Goal: Obtain resource: Download file/media

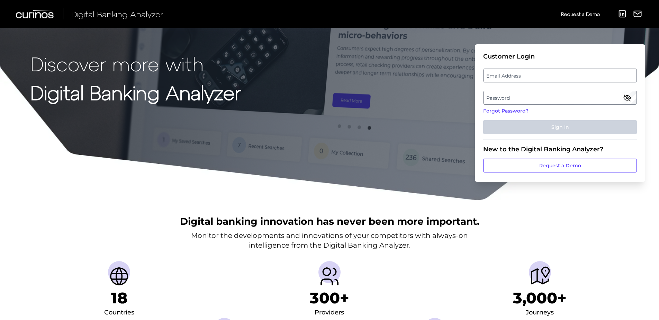
click at [585, 71] on label "Email Address" at bounding box center [559, 75] width 153 height 12
click at [585, 71] on input "email" at bounding box center [560, 75] width 154 height 14
click at [551, 72] on input "Jodi_Gallacher@keybank..com" at bounding box center [560, 75] width 154 height 14
type input "[EMAIL_ADDRESS][DOMAIN_NAME]"
click at [550, 98] on label "Password" at bounding box center [559, 97] width 153 height 12
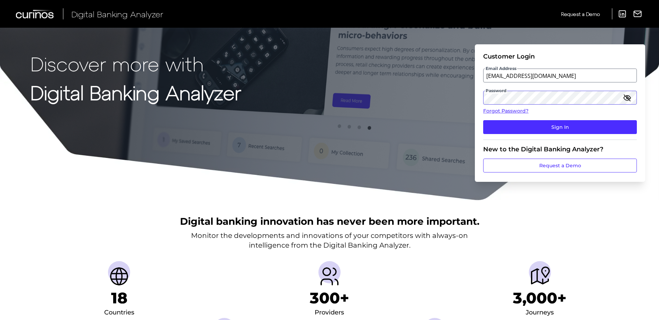
click at [483, 120] on button "Sign In" at bounding box center [560, 127] width 154 height 14
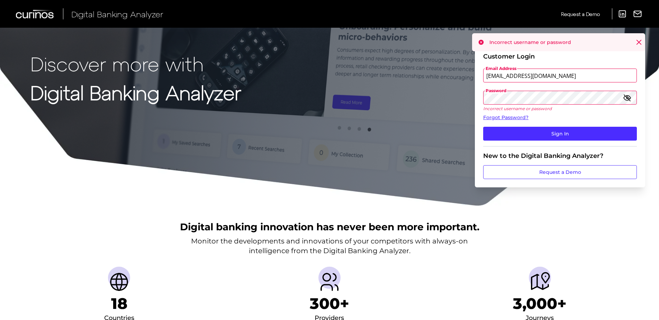
click at [629, 97] on icon "button" at bounding box center [627, 97] width 8 height 8
click at [472, 97] on div "Discover more with Digital Banking Analyzer Customer Login Email Address [EMAIL…" at bounding box center [329, 103] width 659 height 206
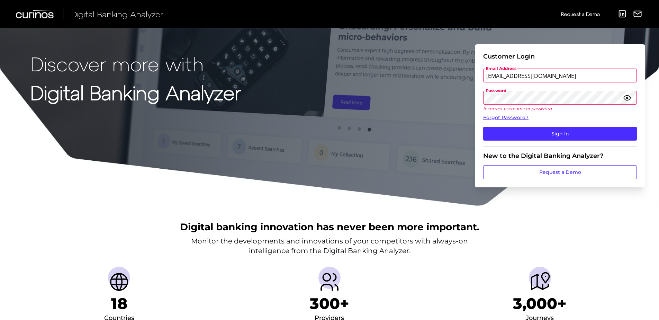
click at [483, 127] on button "Sign In" at bounding box center [560, 134] width 154 height 14
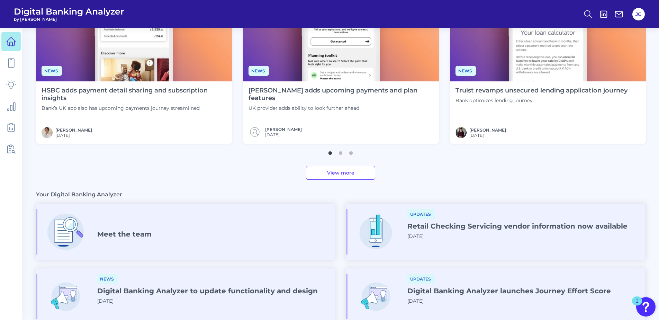
scroll to position [338, 0]
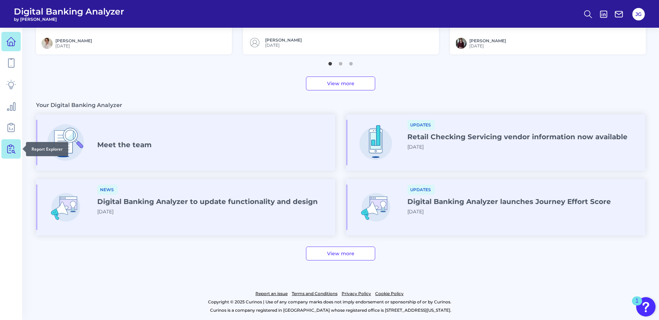
click at [6, 152] on link at bounding box center [10, 148] width 19 height 19
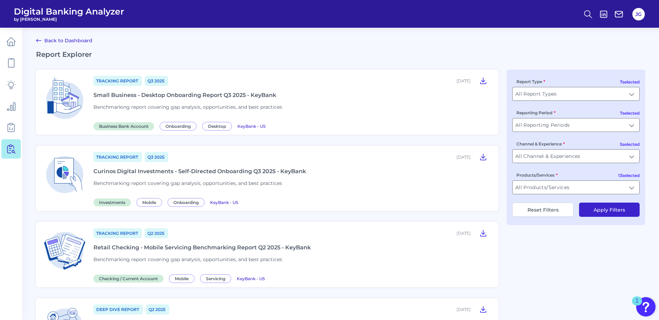
click at [465, 80] on div "[DATE]" at bounding box center [463, 80] width 14 height 5
click at [268, 97] on div "Small Business - Desktop Onboarding Report Q3 2025 - KeyBank" at bounding box center [184, 95] width 183 height 7
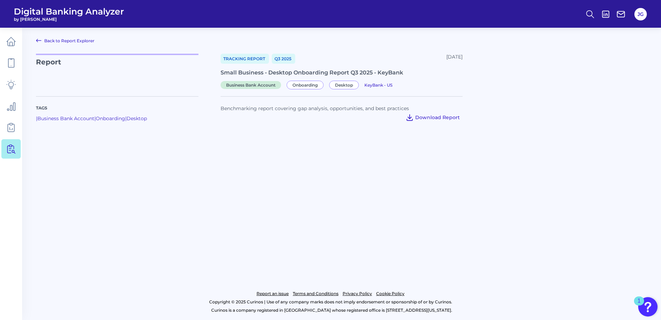
click at [434, 115] on span "Download Report" at bounding box center [437, 117] width 45 height 6
